Goal: Information Seeking & Learning: Learn about a topic

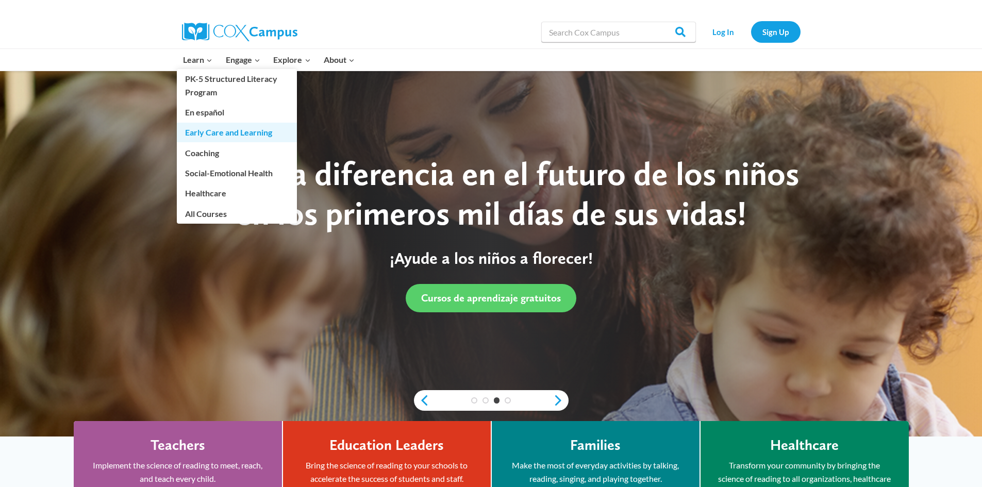
click at [222, 132] on link "Early Care and Learning" at bounding box center [237, 133] width 120 height 20
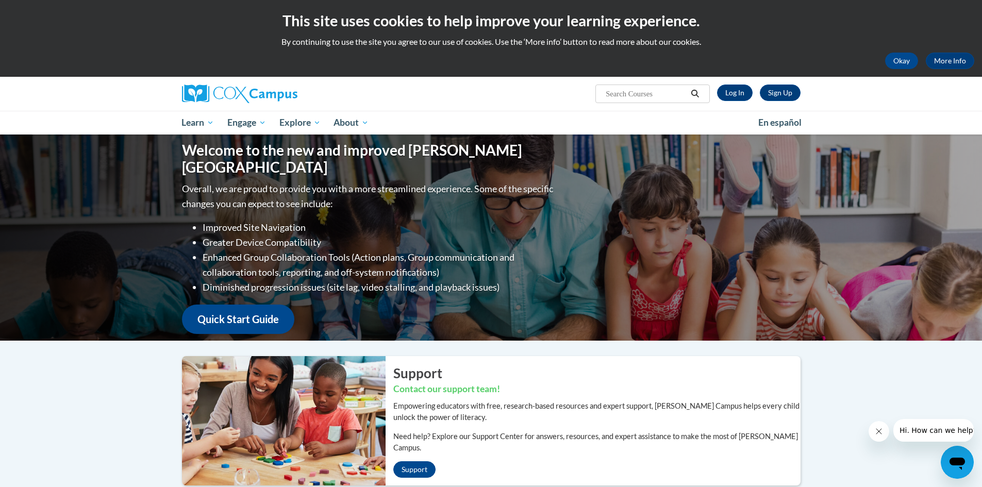
click at [617, 94] on input "Search..." at bounding box center [646, 94] width 82 height 12
type input "literacy"
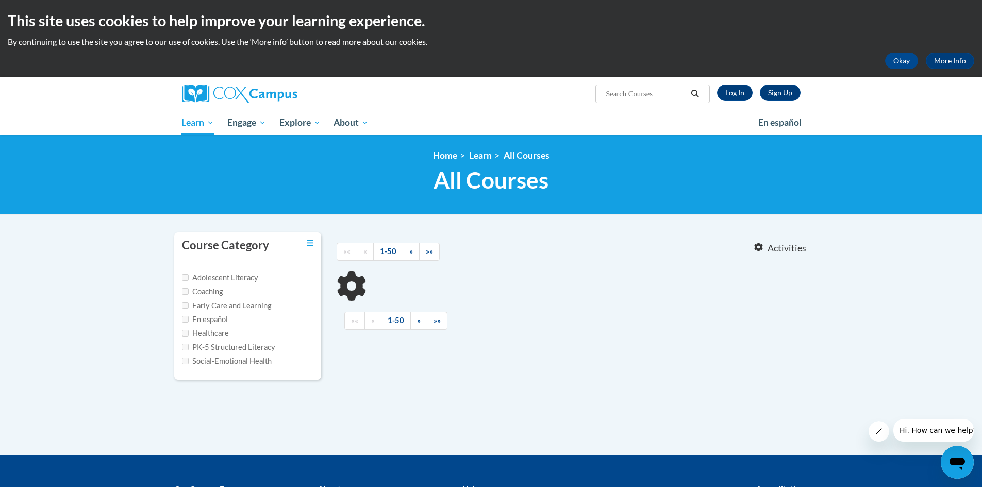
type input "literacy"
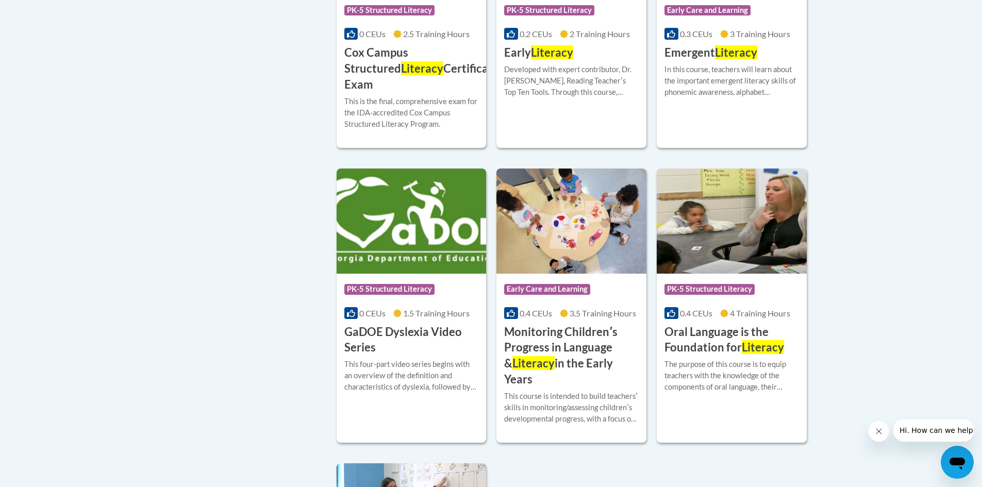
scroll to position [670, 0]
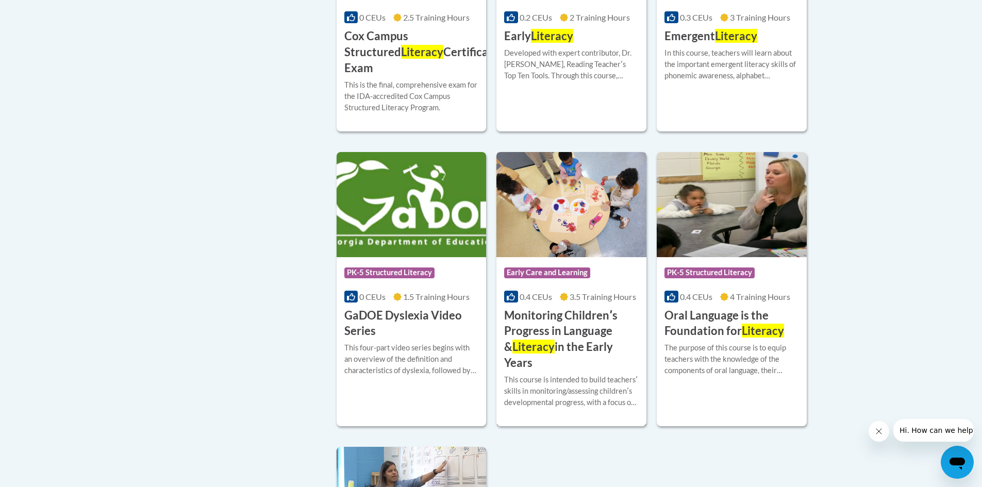
click at [567, 308] on h3 "Monitoring Childrenʹs Progress in Language & Literacy in the Early Years" at bounding box center [571, 339] width 135 height 63
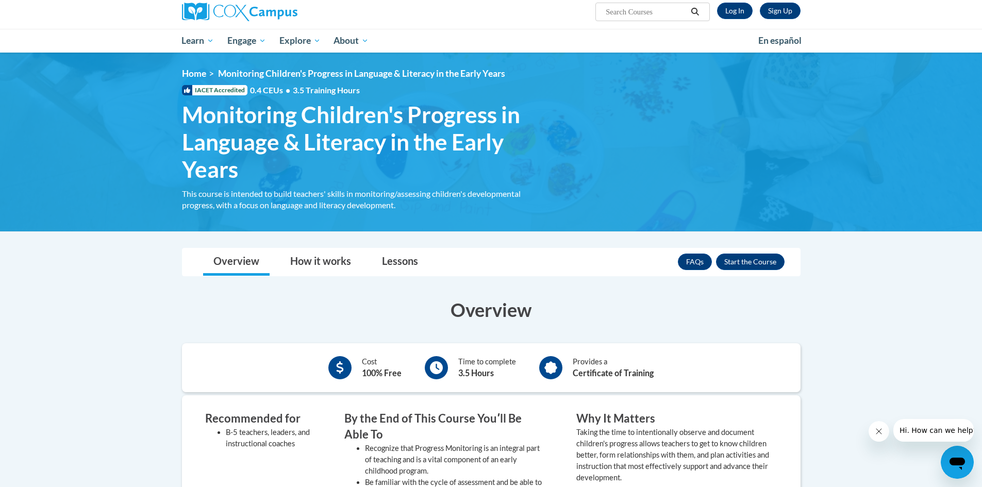
scroll to position [52, 0]
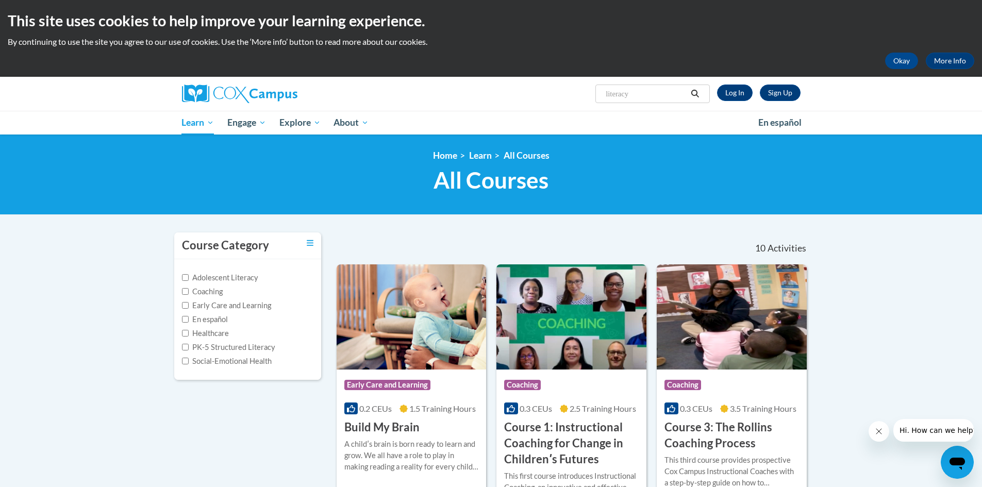
drag, startPoint x: 634, startPoint y: 94, endPoint x: 599, endPoint y: 94, distance: 35.1
click at [599, 94] on span "Search Search... literacy" at bounding box center [652, 94] width 114 height 19
type input "active supervision"
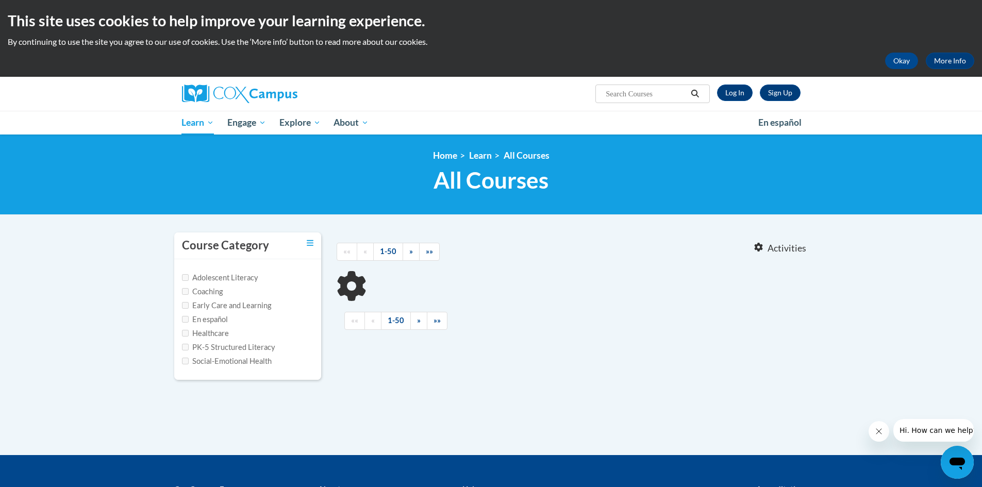
type input "active supervision"
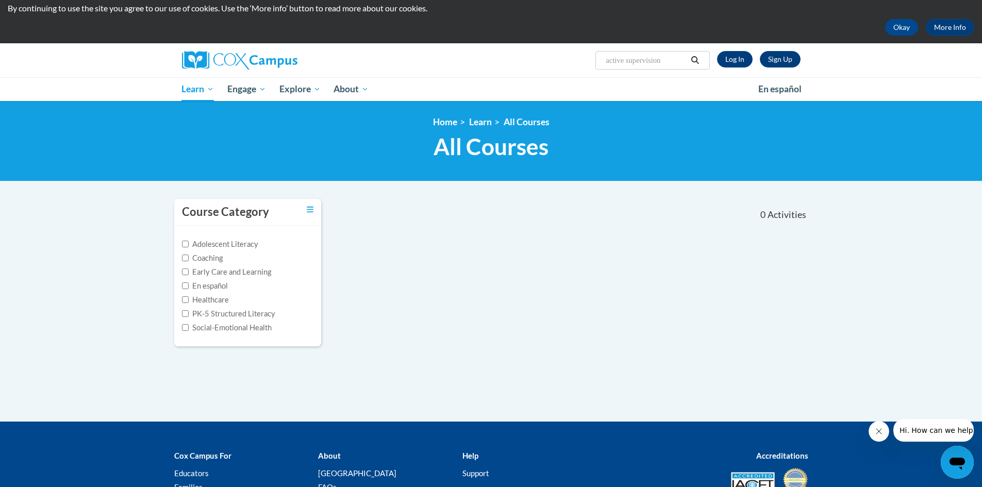
scroll to position [52, 0]
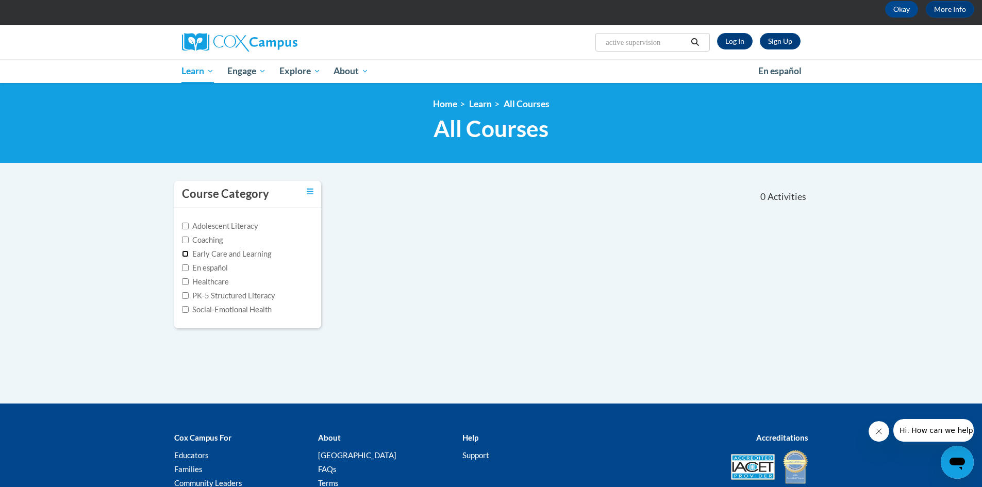
click at [184, 253] on input "Early Care and Learning" at bounding box center [185, 254] width 7 height 7
checkbox input "true"
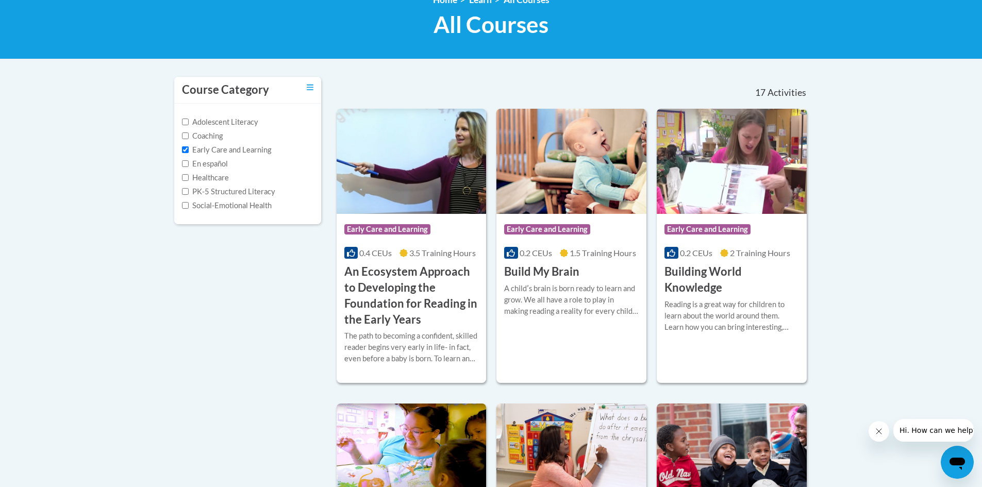
scroll to position [0, 0]
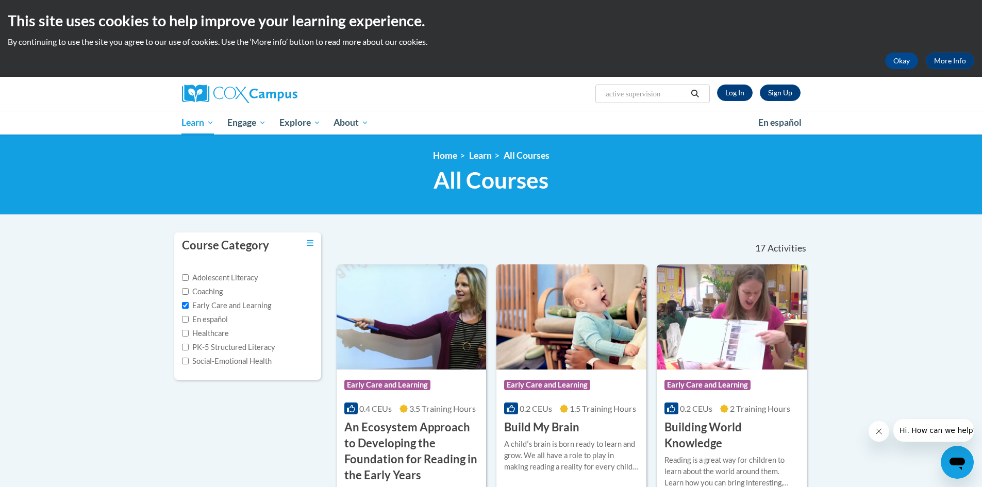
click at [698, 94] on icon "Search" at bounding box center [694, 94] width 9 height 8
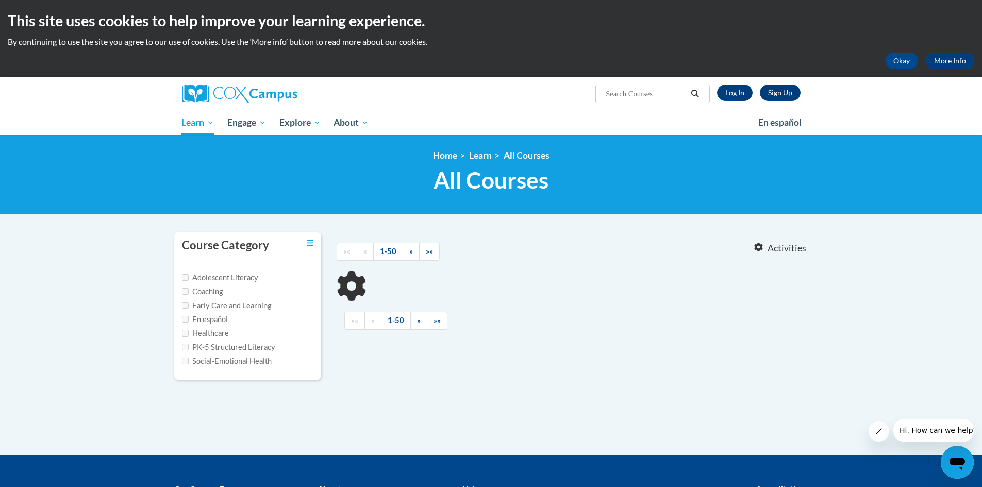
type input "active supervision"
drag, startPoint x: 669, startPoint y: 97, endPoint x: 582, endPoint y: 99, distance: 86.6
click at [582, 99] on div "Sign Up Log In Search Search... active supervision" at bounding box center [597, 90] width 423 height 26
